Goal: Complete application form: Complete application form

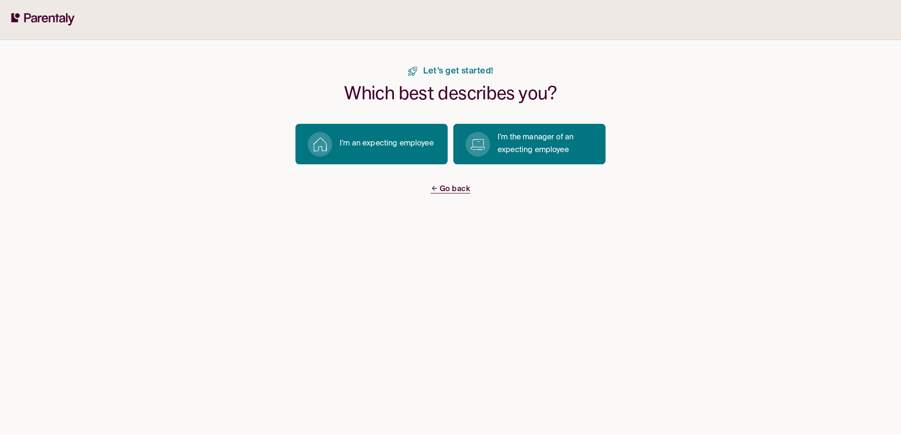
drag, startPoint x: 124, startPoint y: 260, endPoint x: 620, endPoint y: 121, distance: 515.1
click at [125, 260] on div "Let’s get started! Which best describes you? I’m an expecting employee I’m the …" at bounding box center [450, 217] width 901 height 435
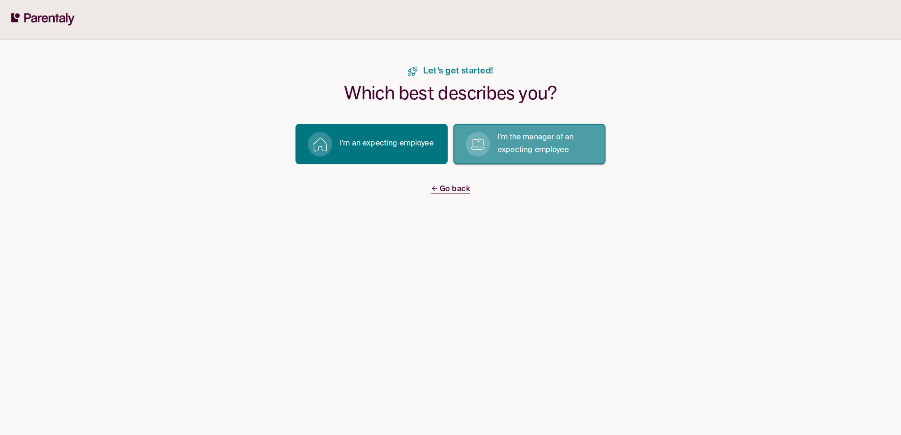
click at [571, 137] on p "I’m the manager of an expecting employee" at bounding box center [546, 143] width 97 height 25
